Goal: Information Seeking & Learning: Learn about a topic

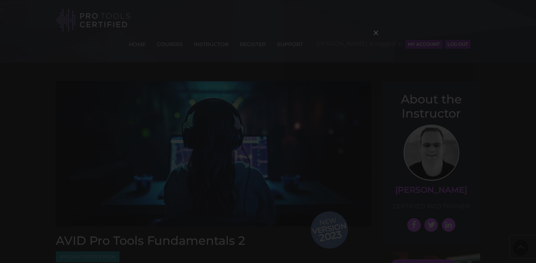
scroll to position [995, 0]
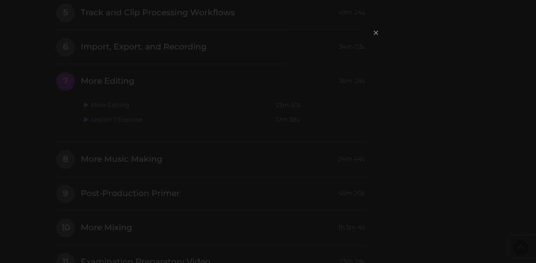
click at [378, 30] on span "×" at bounding box center [375, 33] width 7 height 16
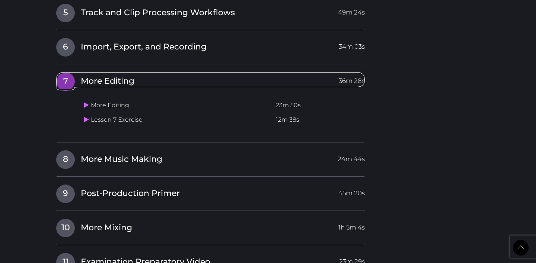
click at [69, 72] on span "7" at bounding box center [65, 81] width 19 height 19
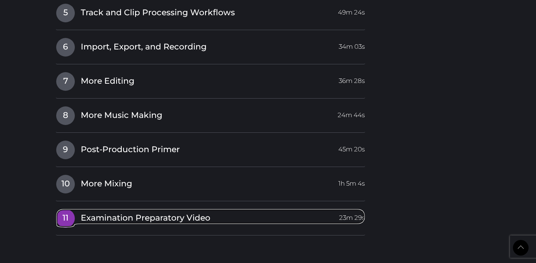
click at [67, 209] on span "11" at bounding box center [65, 218] width 19 height 19
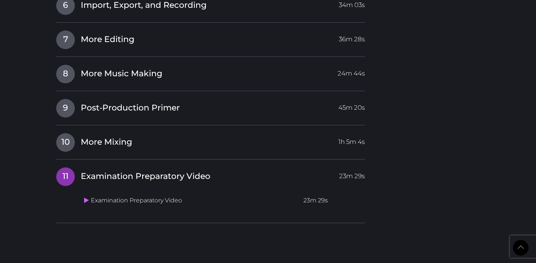
scroll to position [1036, 0]
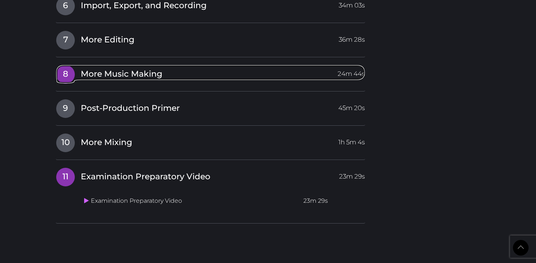
click at [68, 65] on span "8" at bounding box center [65, 74] width 19 height 19
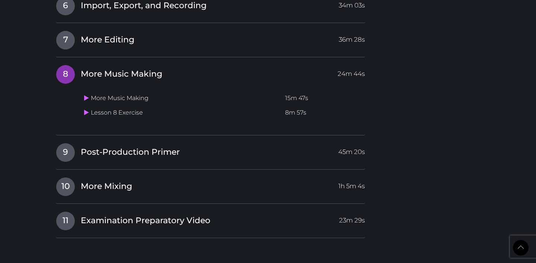
click at [65, 211] on div "11 Examination Preparatory Video 23m 29s Examination Preparatory Video 23m 29s …" at bounding box center [210, 224] width 309 height 27
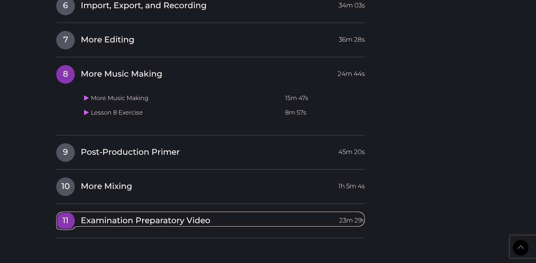
click at [65, 212] on span "11" at bounding box center [65, 221] width 19 height 19
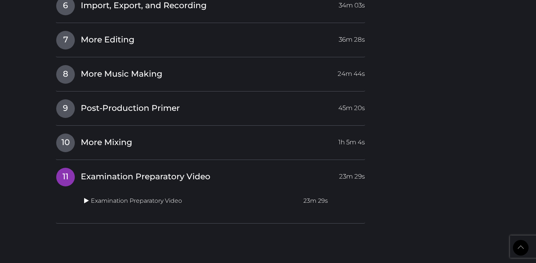
click at [86, 198] on icon at bounding box center [86, 201] width 5 height 6
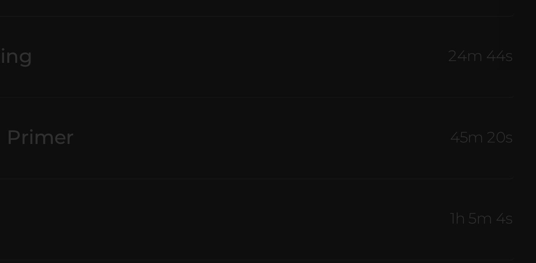
click at [148, 104] on div "×" at bounding box center [268, 131] width 536 height 263
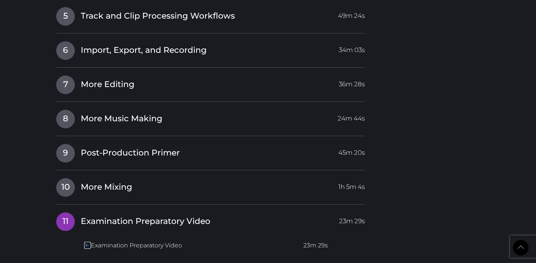
scroll to position [977, 0]
